Goal: Transaction & Acquisition: Purchase product/service

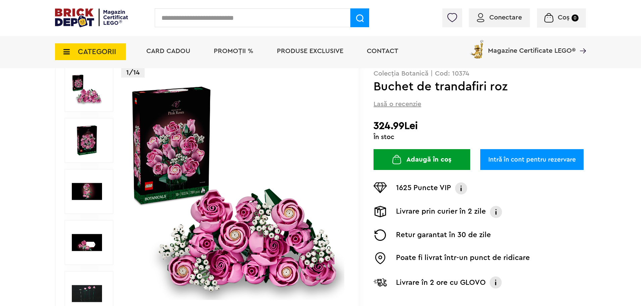
scroll to position [56, 0]
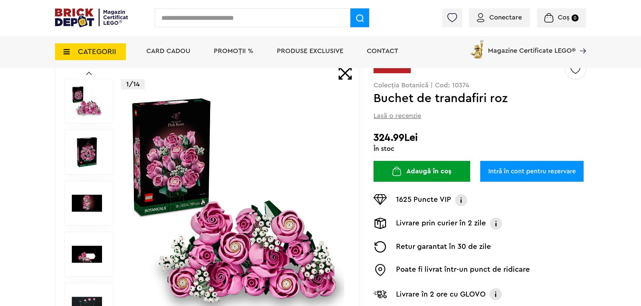
click at [488, 165] on link "Intră în cont pentru rezervare" at bounding box center [531, 171] width 103 height 21
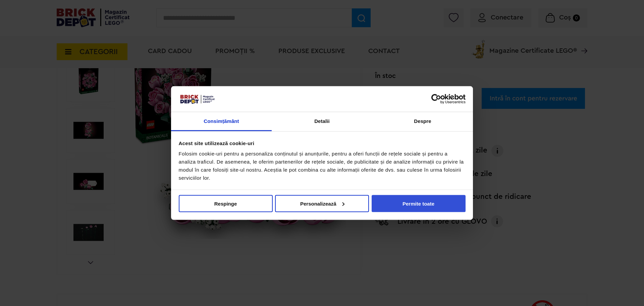
click at [433, 210] on button "Permite toate" at bounding box center [419, 203] width 94 height 17
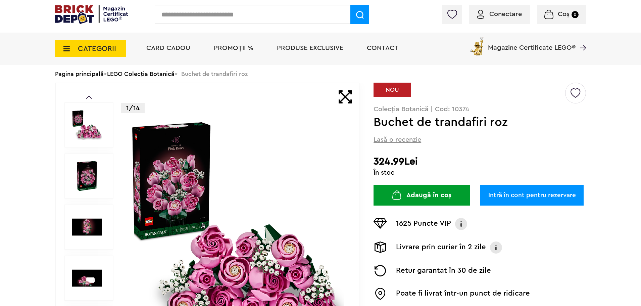
scroll to position [17, 0]
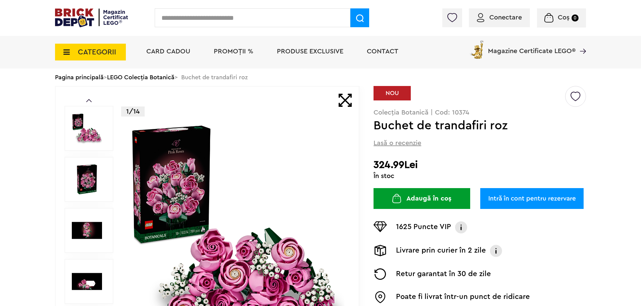
click at [457, 111] on p "Colecția Botanică | Cod: 10374" at bounding box center [480, 112] width 212 height 7
